Goal: Task Accomplishment & Management: Use online tool/utility

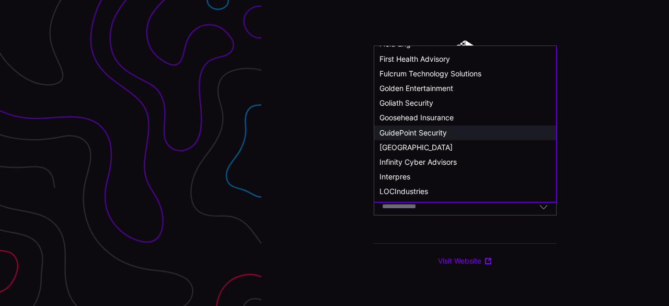
scroll to position [261, 0]
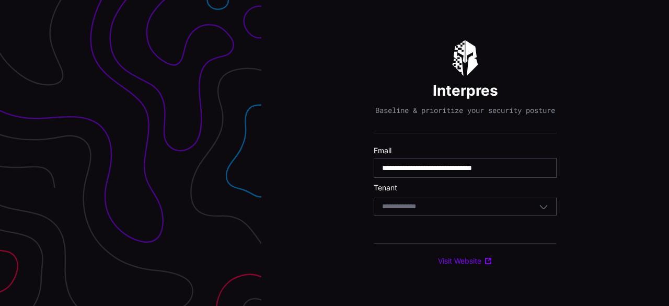
click at [324, 158] on div "**********" at bounding box center [465, 153] width 408 height 306
click at [440, 210] on div "Select Tenant" at bounding box center [460, 206] width 157 height 9
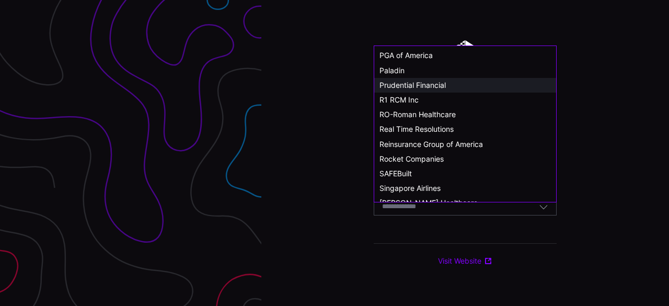
scroll to position [575, 0]
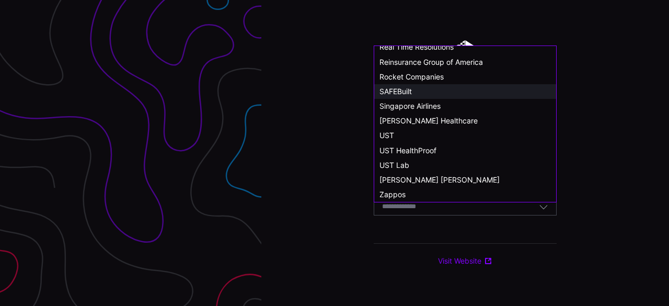
click at [422, 92] on div "SAFEBuilt" at bounding box center [464, 91] width 171 height 9
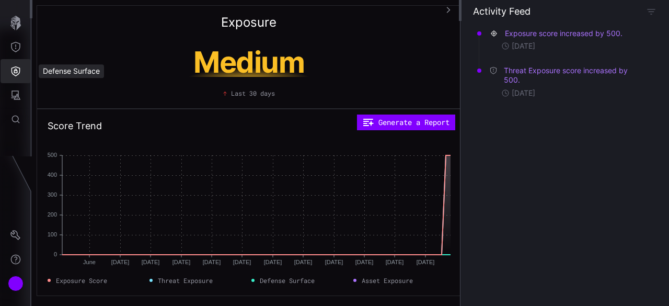
click at [19, 73] on icon "Defense Surface" at bounding box center [15, 71] width 9 height 10
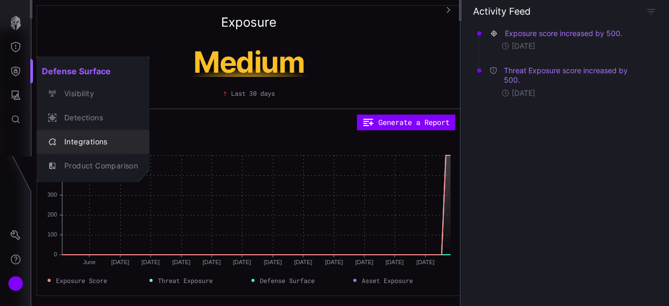
click at [95, 146] on div "Integrations" at bounding box center [98, 141] width 79 height 13
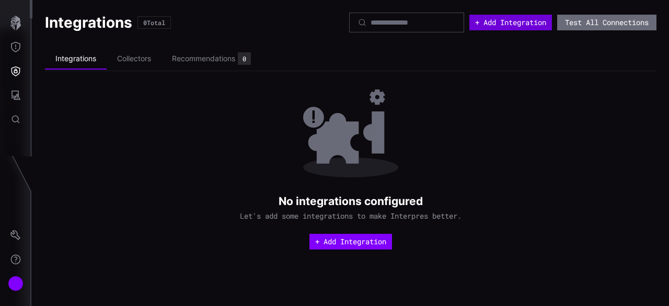
click at [509, 24] on button "+ Add Integration" at bounding box center [510, 23] width 83 height 16
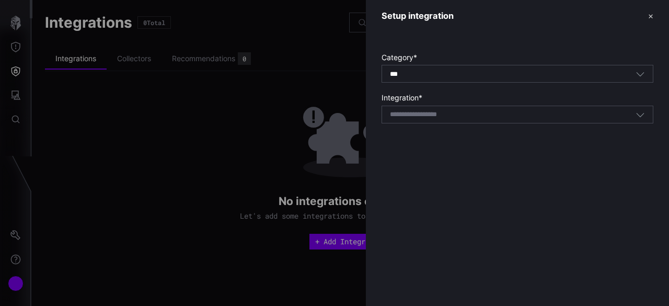
click at [481, 76] on div "*** All" at bounding box center [513, 73] width 246 height 9
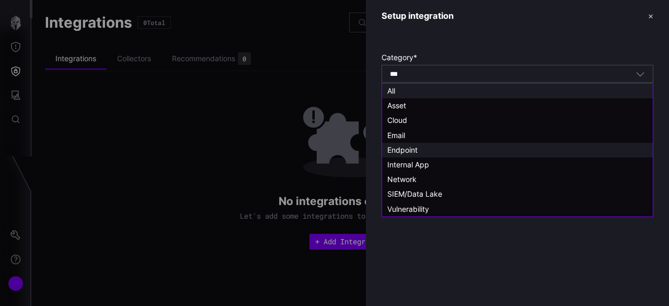
click at [428, 153] on div "Endpoint" at bounding box center [517, 149] width 260 height 9
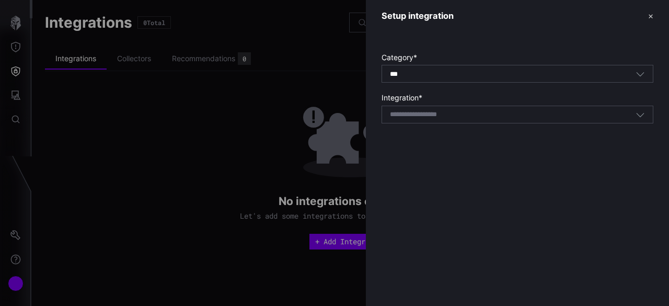
type input "********"
click at [443, 120] on div "Select integration" at bounding box center [517, 115] width 272 height 18
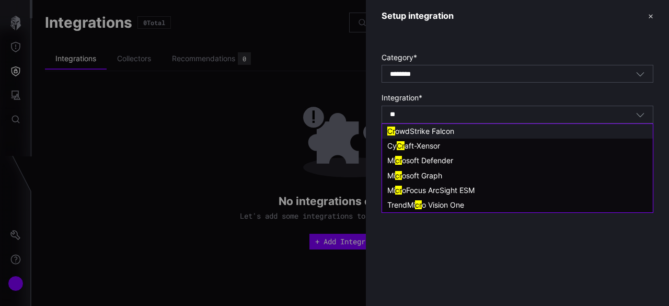
click at [462, 133] on div "Cr owdStrike Falcon" at bounding box center [517, 130] width 260 height 9
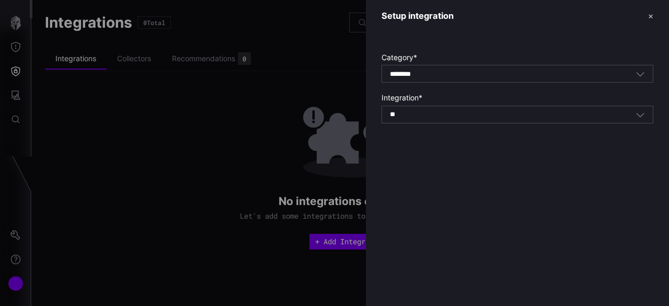
type input "**********"
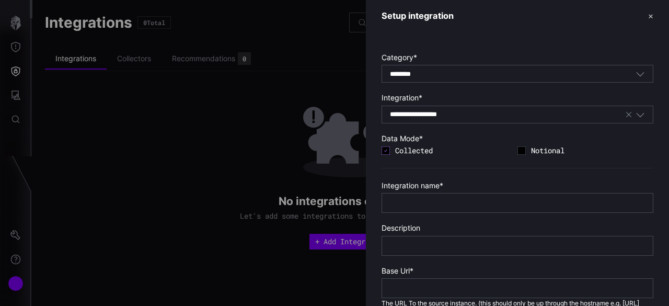
scroll to position [157, 0]
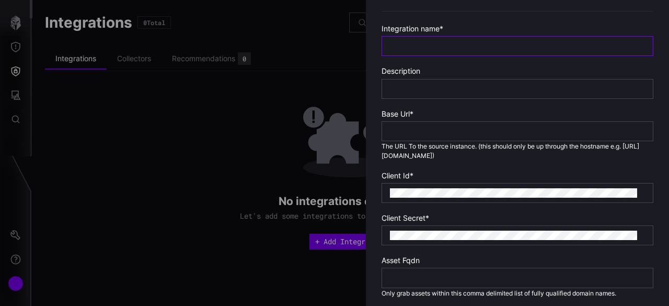
click at [452, 43] on input "text" at bounding box center [517, 45] width 255 height 9
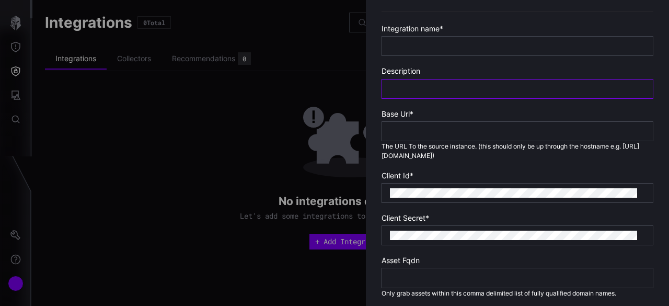
click at [418, 84] on div at bounding box center [517, 89] width 272 height 20
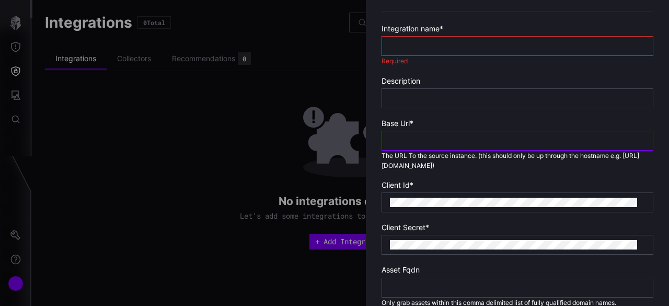
click at [425, 143] on input "text" at bounding box center [517, 140] width 255 height 9
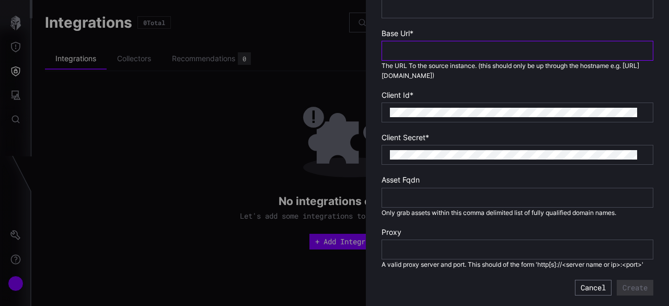
scroll to position [253, 0]
click at [234, 129] on div at bounding box center [334, 153] width 669 height 306
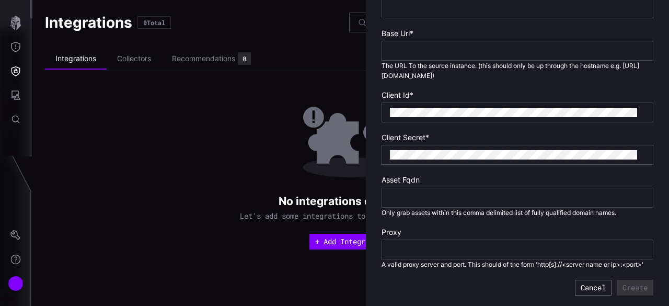
scroll to position [243, 0]
